Goal: Find specific page/section: Find specific page/section

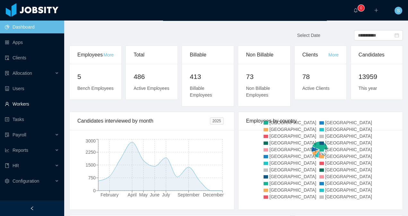
click at [25, 103] on link "Workers" at bounding box center [32, 104] width 54 height 13
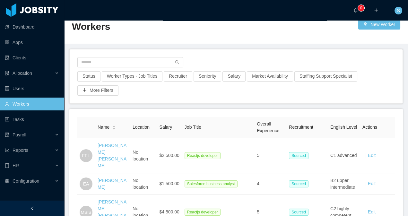
scroll to position [15, 0]
click at [110, 64] on input "text" at bounding box center [130, 62] width 106 height 10
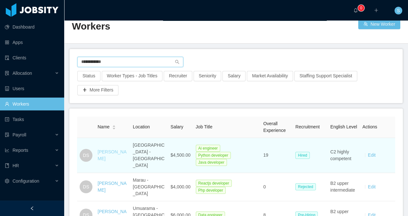
type input "**********"
click at [107, 152] on link "[PERSON_NAME]" at bounding box center [112, 155] width 29 height 12
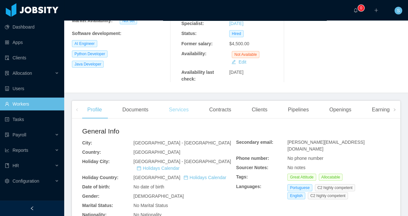
scroll to position [139, 0]
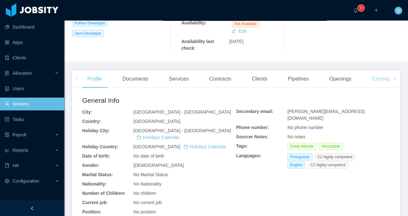
click at [381, 78] on div "Earnings And Discounts" at bounding box center [398, 79] width 65 height 18
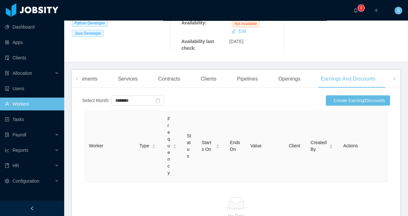
click at [167, 79] on div "Contracts" at bounding box center [169, 79] width 32 height 18
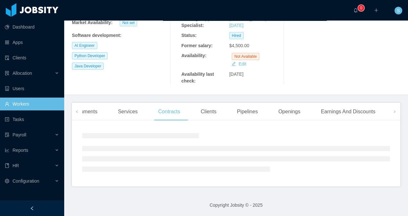
scroll to position [133, 0]
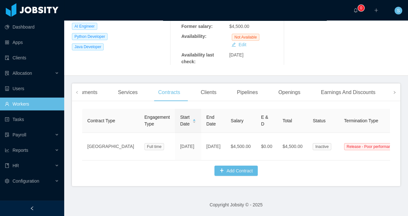
click at [392, 89] on span at bounding box center [394, 93] width 4 height 8
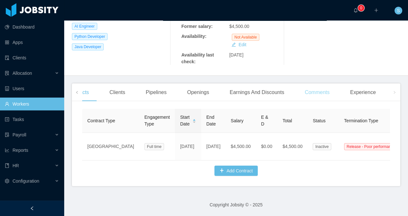
click at [321, 84] on div "Comments" at bounding box center [316, 92] width 35 height 18
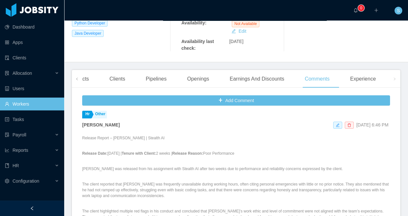
scroll to position [6, 0]
